Goal: Entertainment & Leisure: Consume media (video, audio)

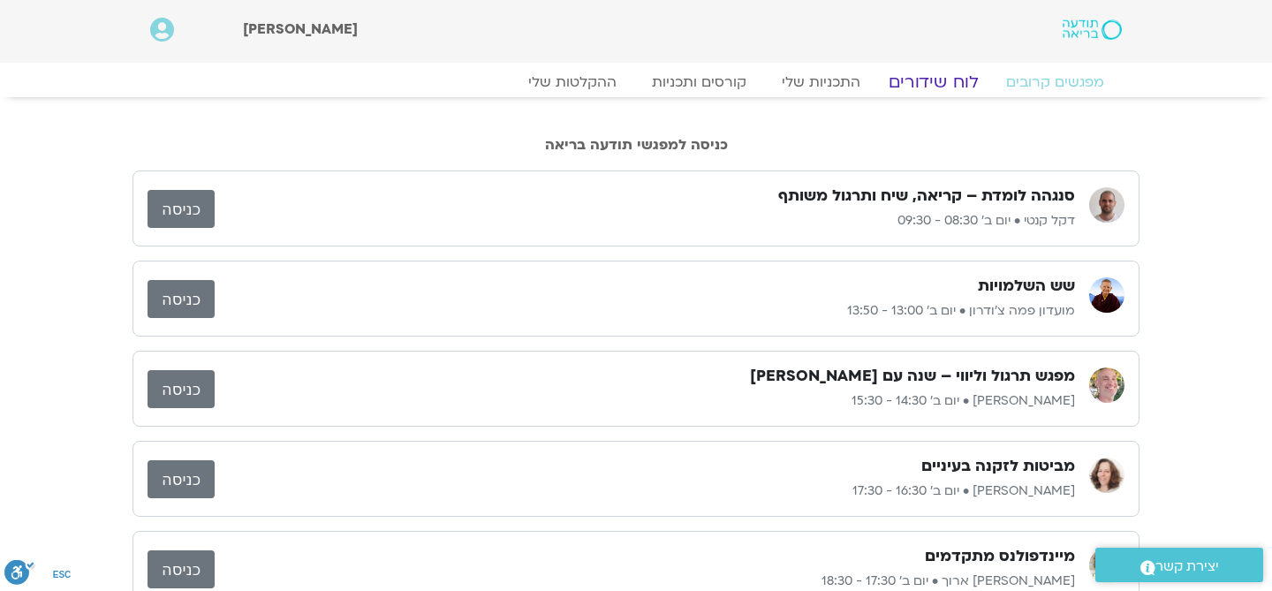
click at [934, 84] on link "לוח שידורים" at bounding box center [933, 82] width 132 height 21
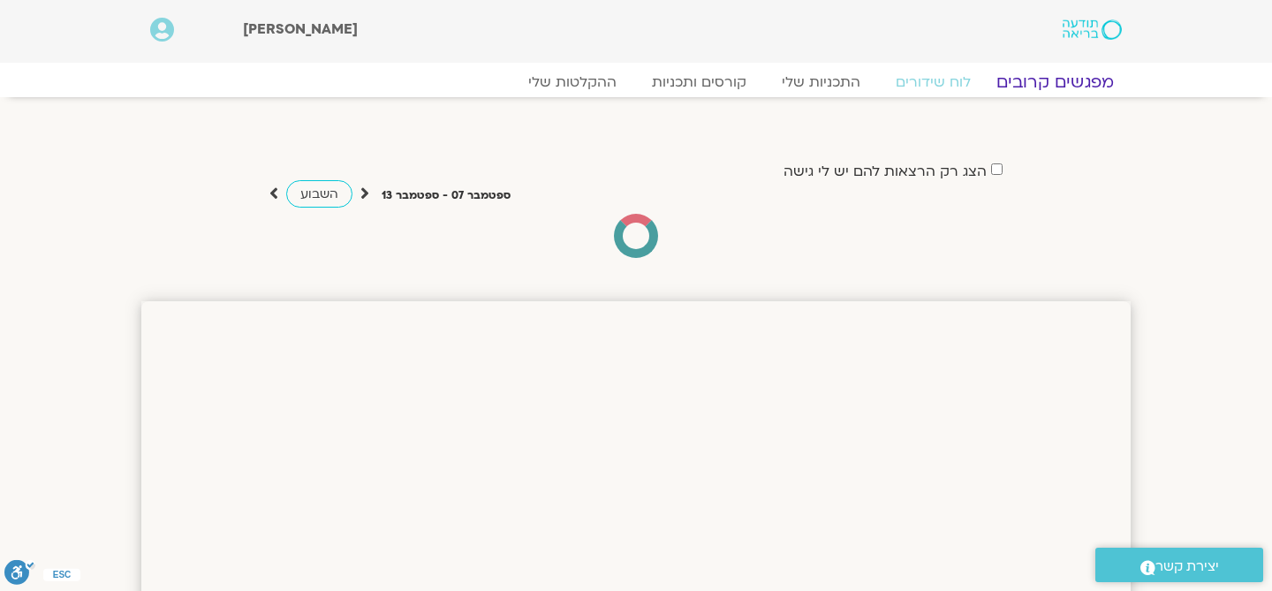
click at [1035, 79] on link "מפגשים קרובים" at bounding box center [1055, 82] width 160 height 21
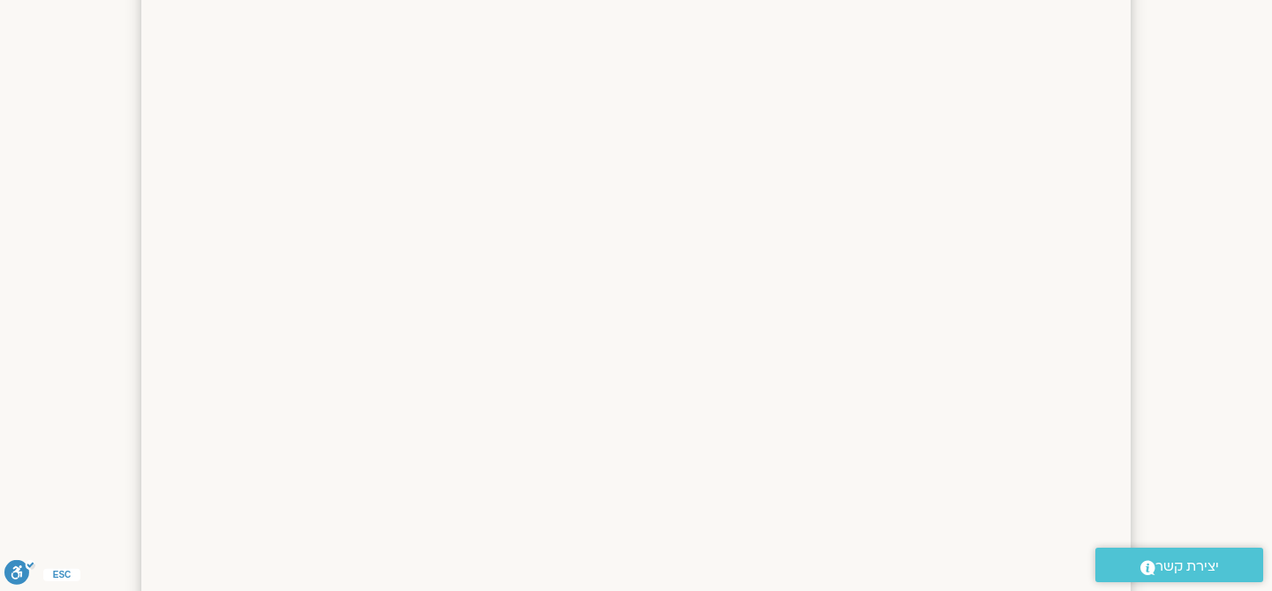
scroll to position [348, 0]
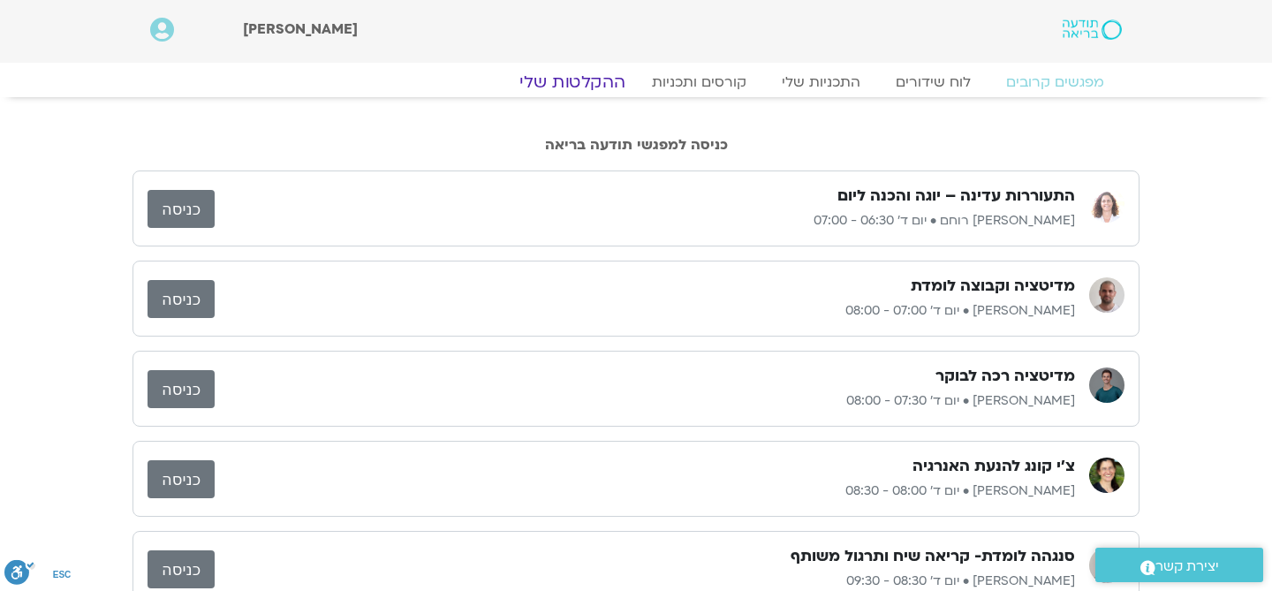
click at [591, 85] on link "ההקלטות שלי" at bounding box center [572, 82] width 148 height 21
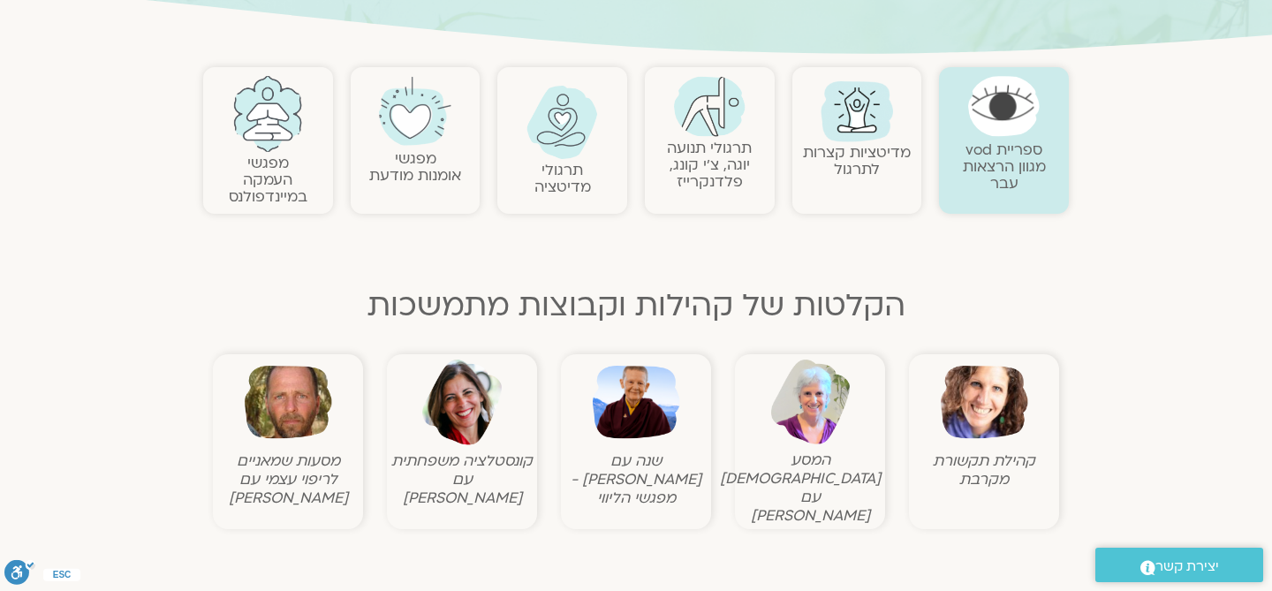
scroll to position [337, 0]
click at [835, 173] on link "מדיטציות קצרות לתרגול" at bounding box center [857, 159] width 108 height 37
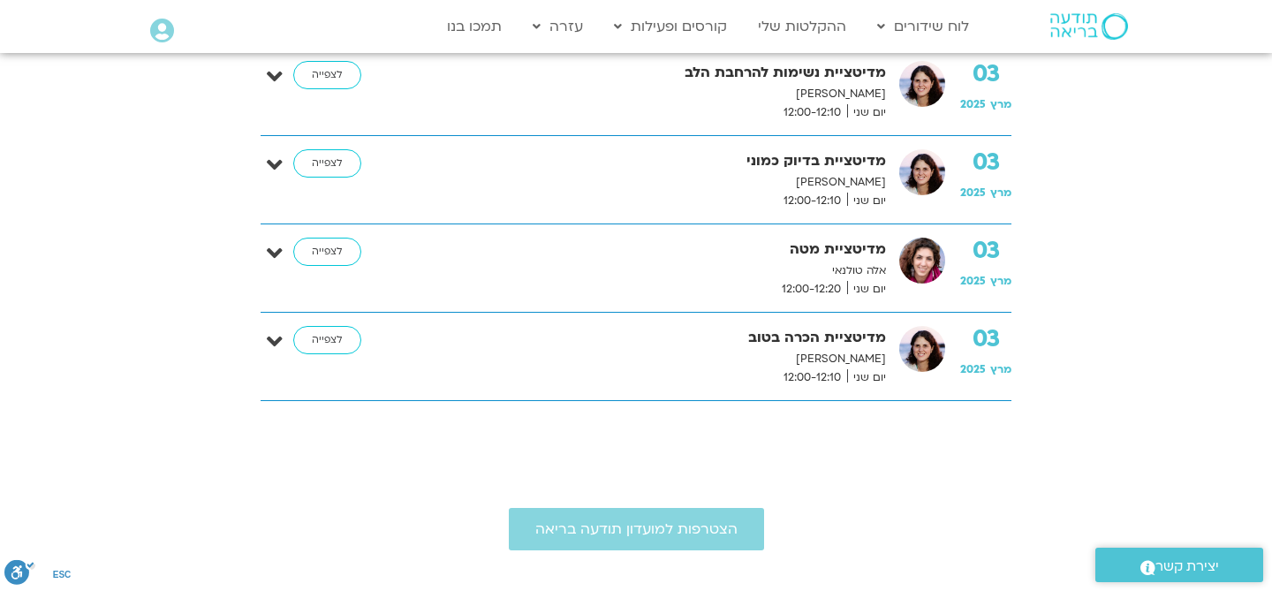
scroll to position [1335, 0]
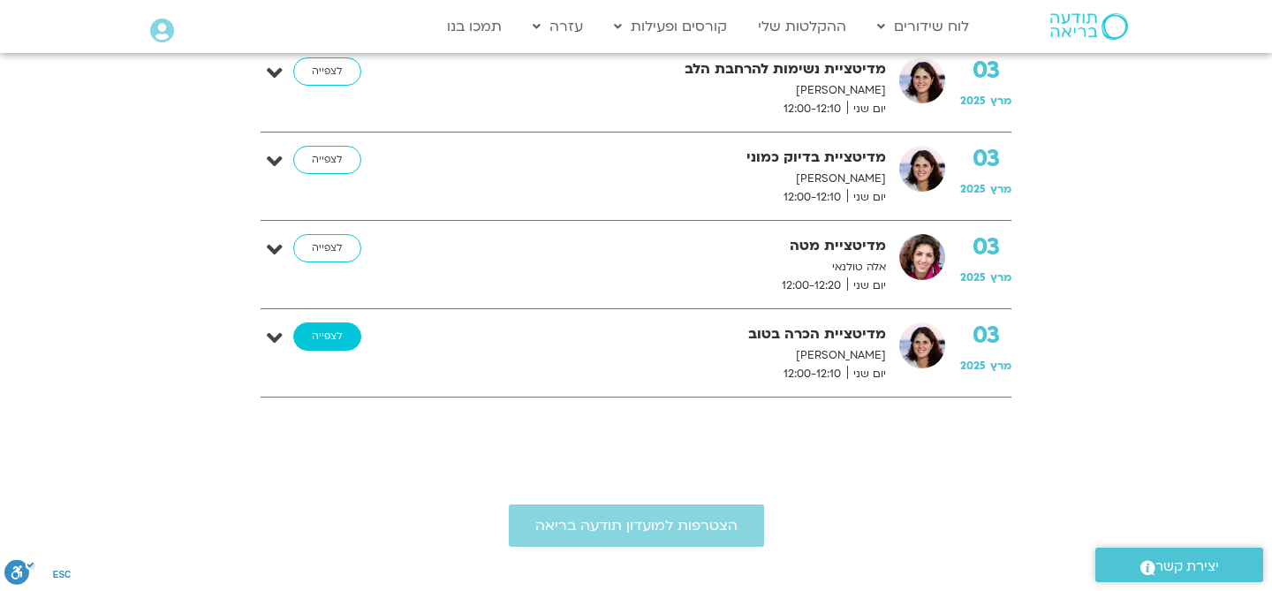
click at [335, 332] on link "לצפייה" at bounding box center [327, 336] width 68 height 28
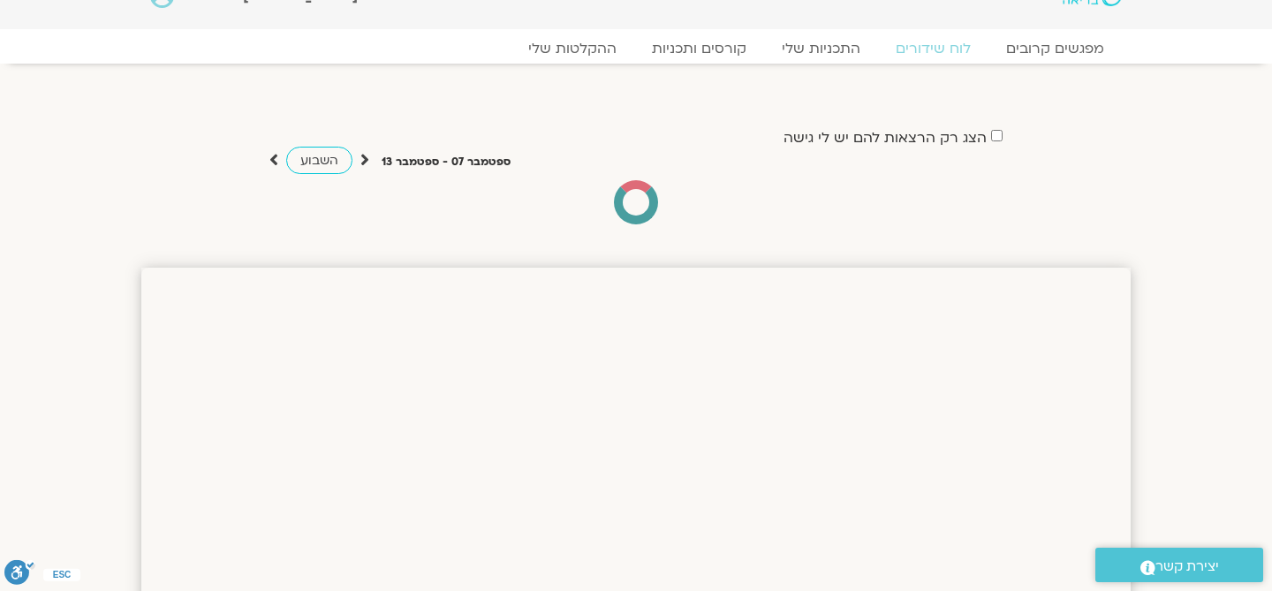
scroll to position [32, 0]
click at [1079, 48] on link "מפגשים קרובים" at bounding box center [1055, 50] width 160 height 21
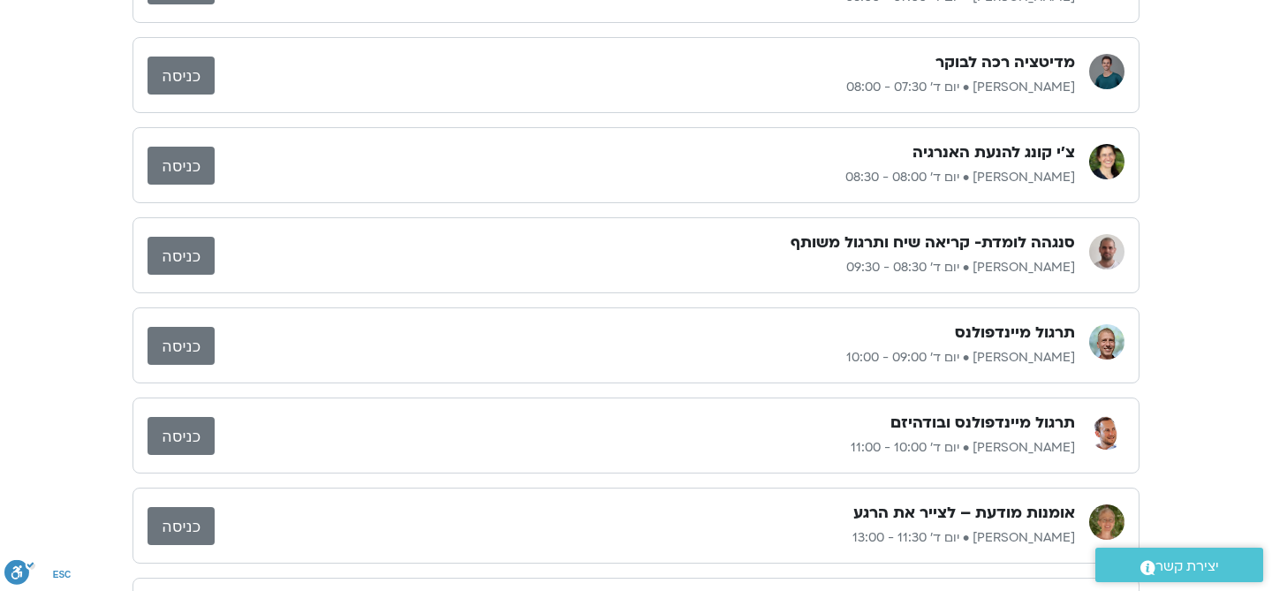
scroll to position [224, 0]
